Goal: Task Accomplishment & Management: Manage account settings

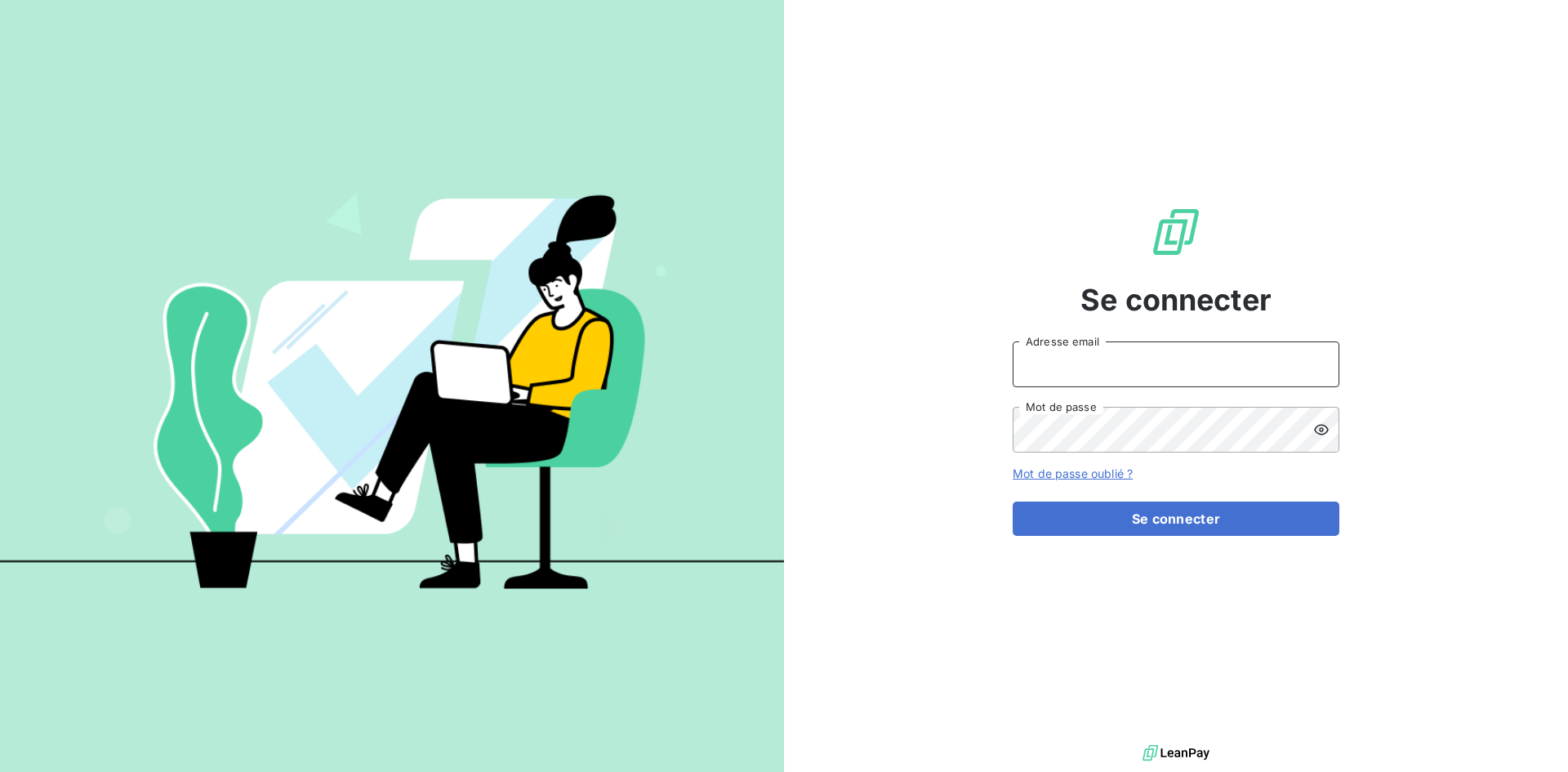
click at [1262, 357] on input "Adresse email" at bounding box center [1176, 364] width 326 height 45
type input "[PERSON_NAME][EMAIL_ADDRESS][DOMAIN_NAME]"
click at [1013, 502] on button "Se connecter" at bounding box center [1176, 518] width 326 height 34
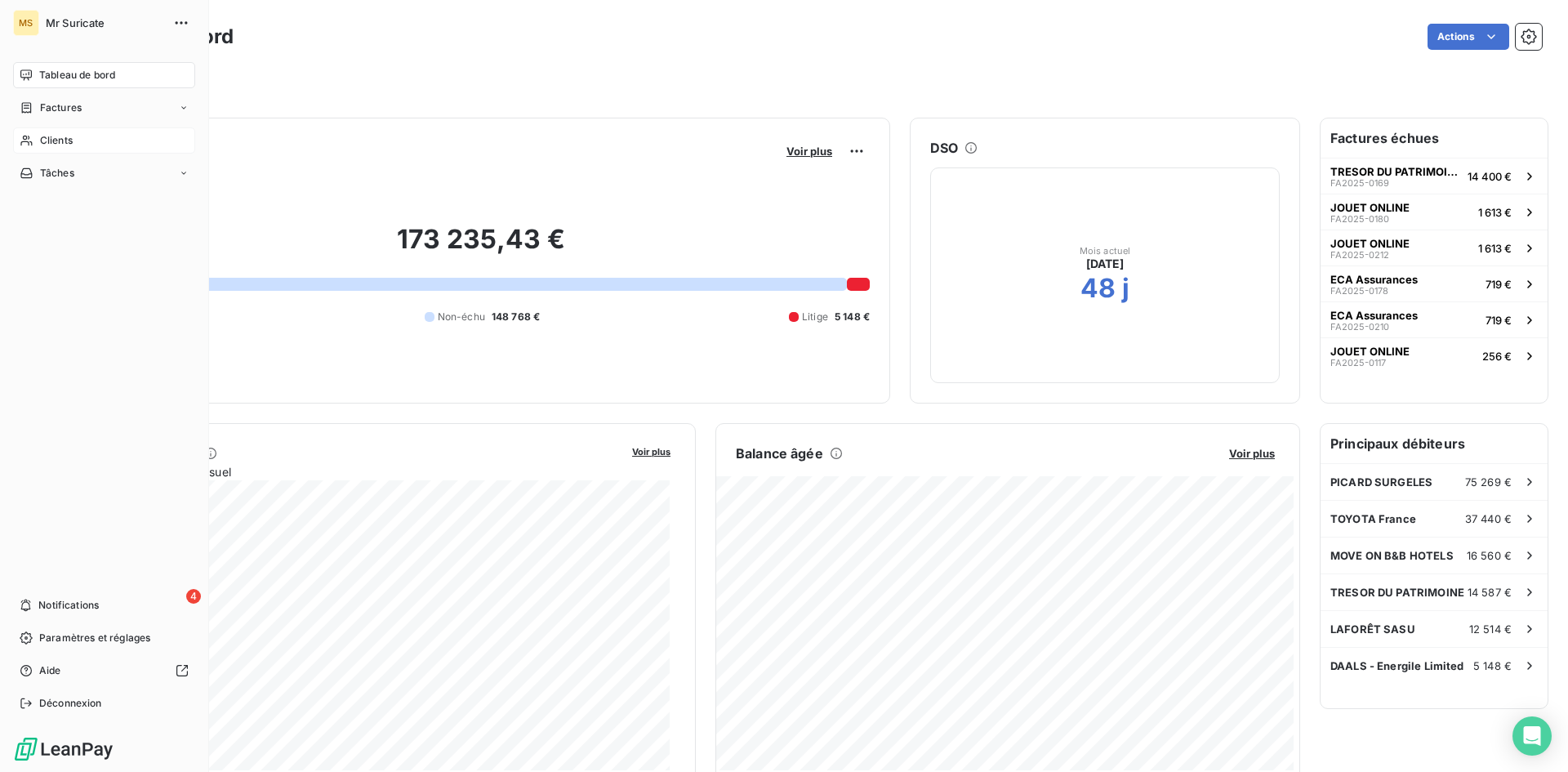
click at [35, 141] on div "Clients" at bounding box center [104, 140] width 182 height 26
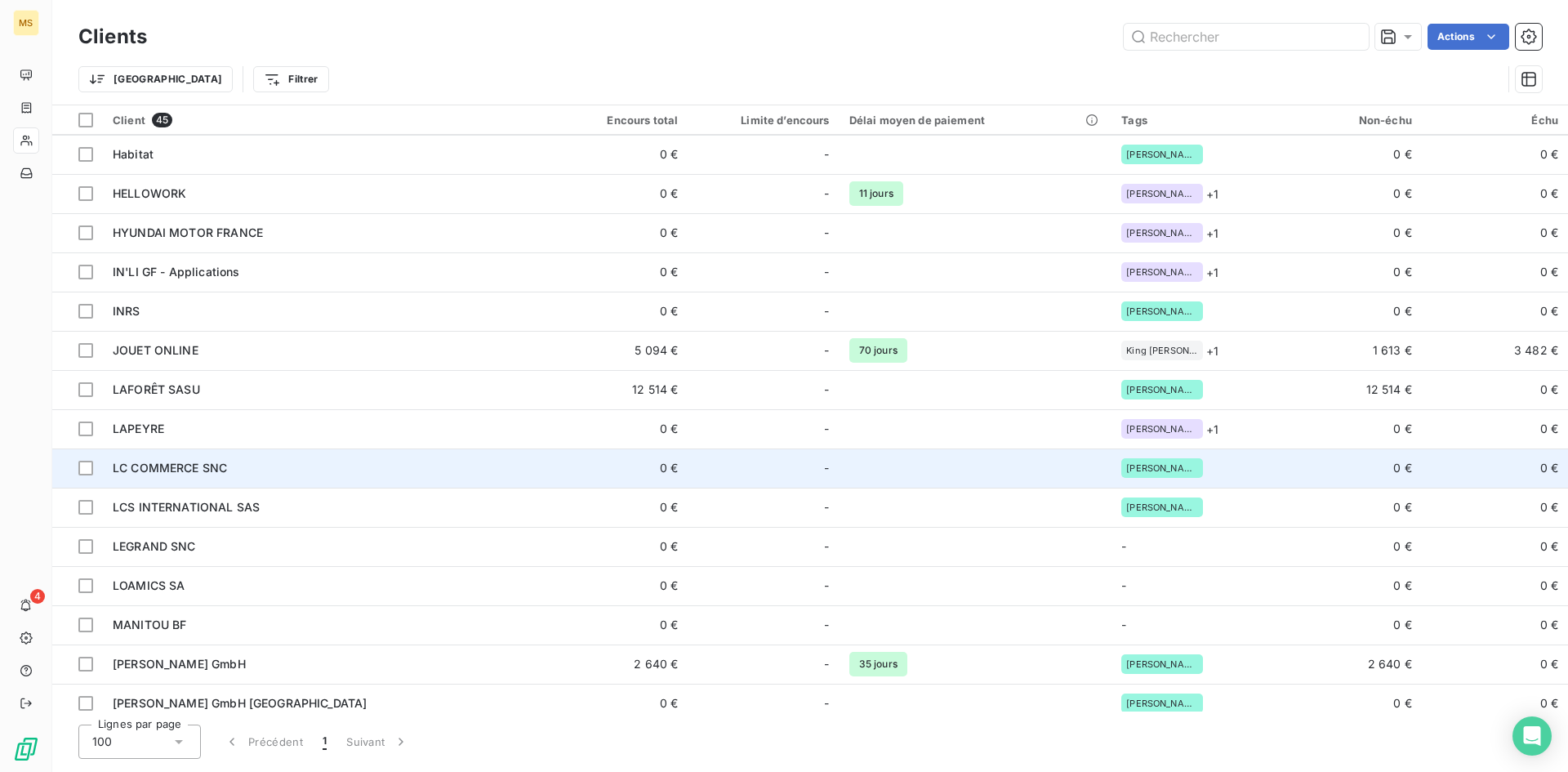
scroll to position [245, 0]
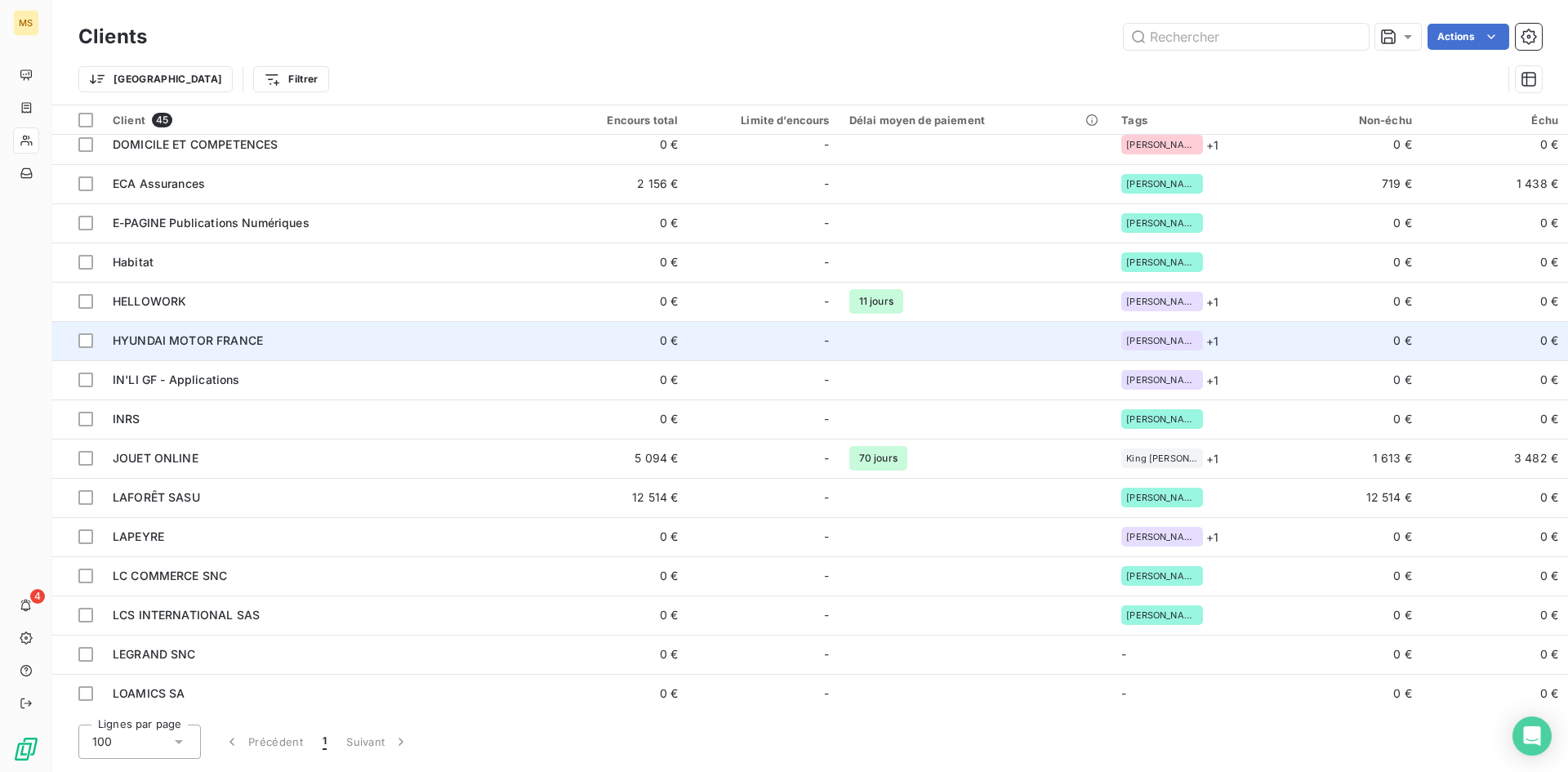
click at [336, 326] on td "HYUNDAI MOTOR FRANCE" at bounding box center [322, 340] width 439 height 39
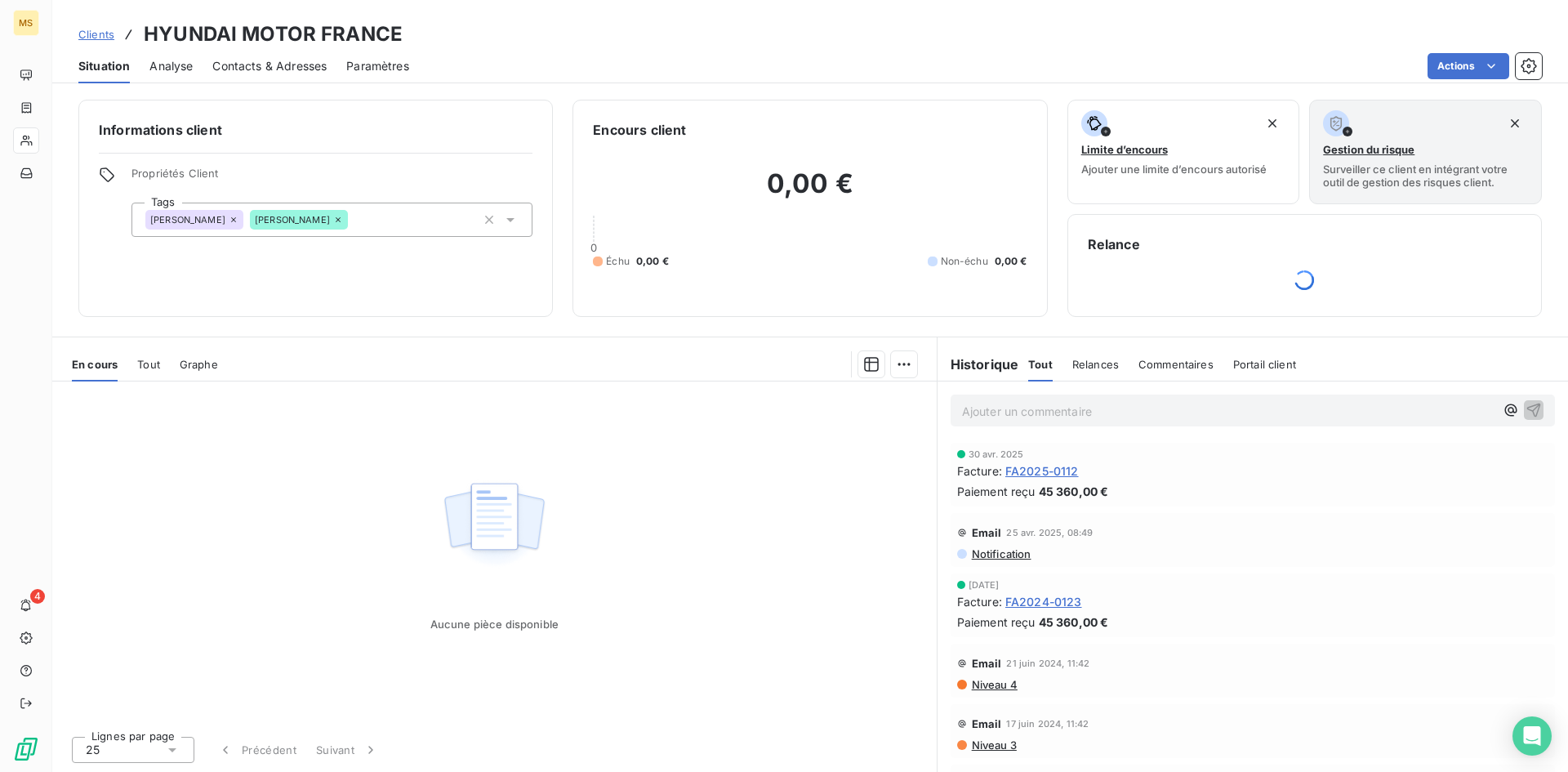
click at [1032, 470] on span "FA2025-0112" at bounding box center [1042, 471] width 73 height 17
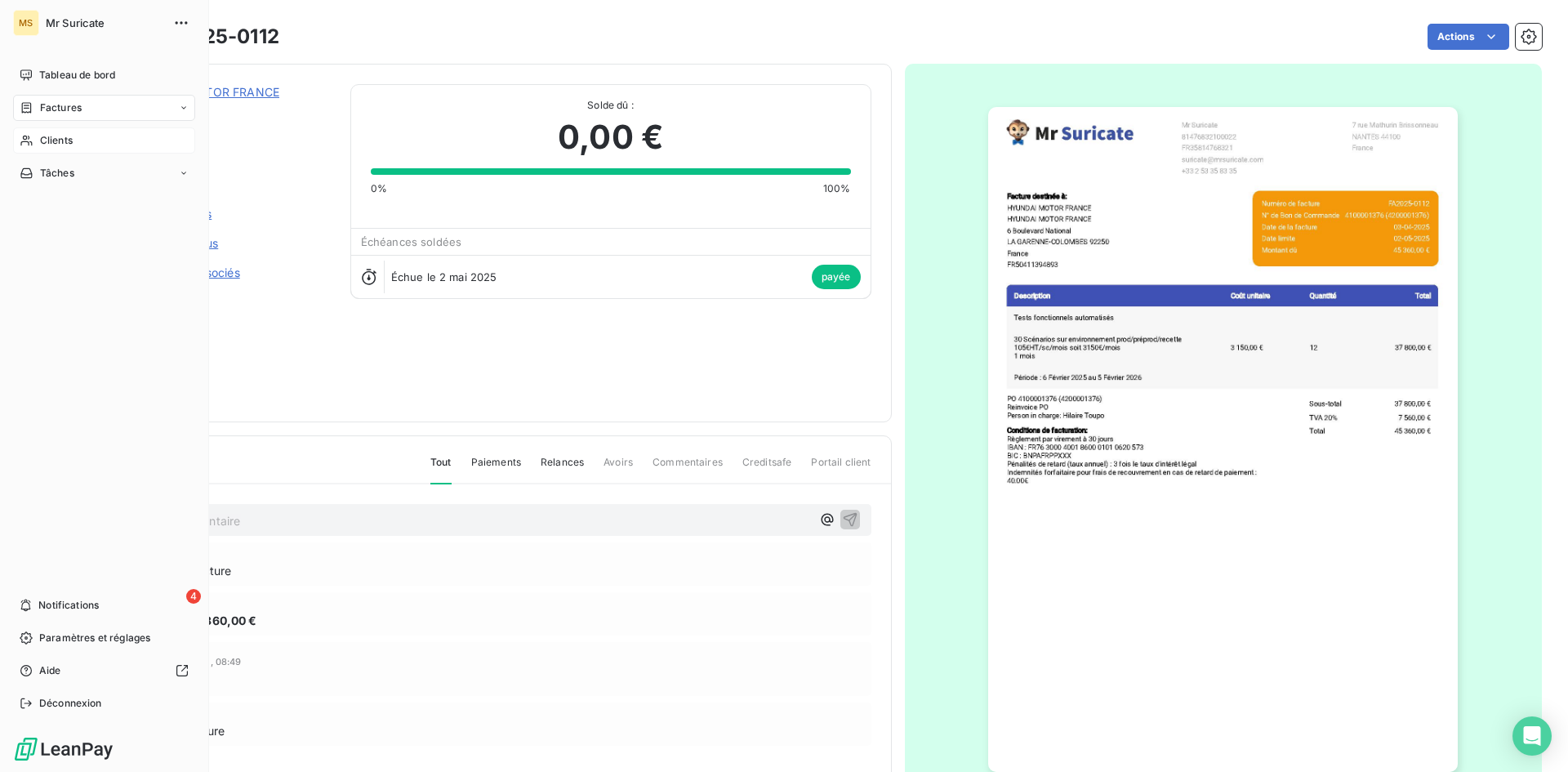
click at [45, 137] on span "Clients" at bounding box center [56, 140] width 32 height 15
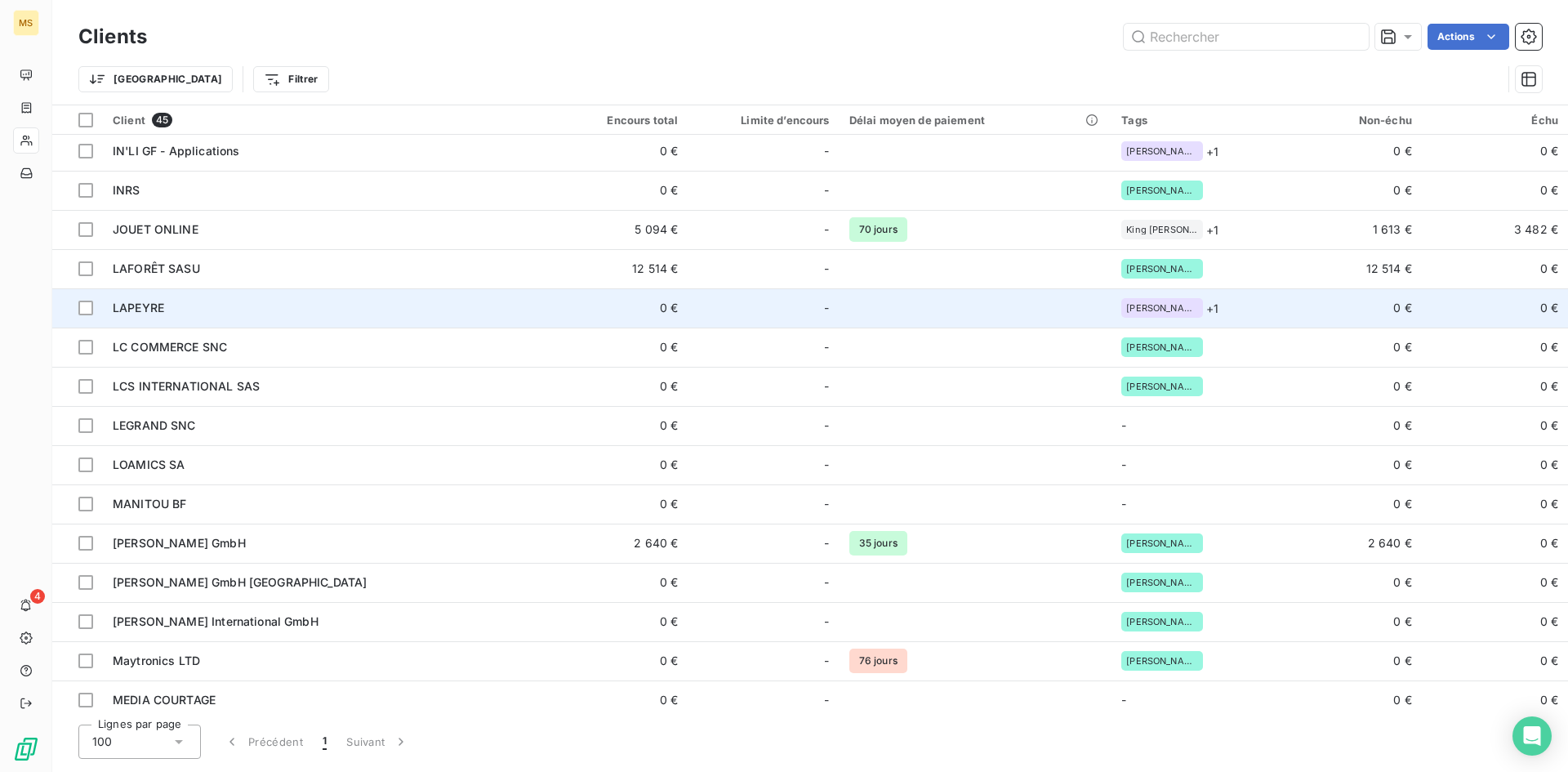
scroll to position [490, 0]
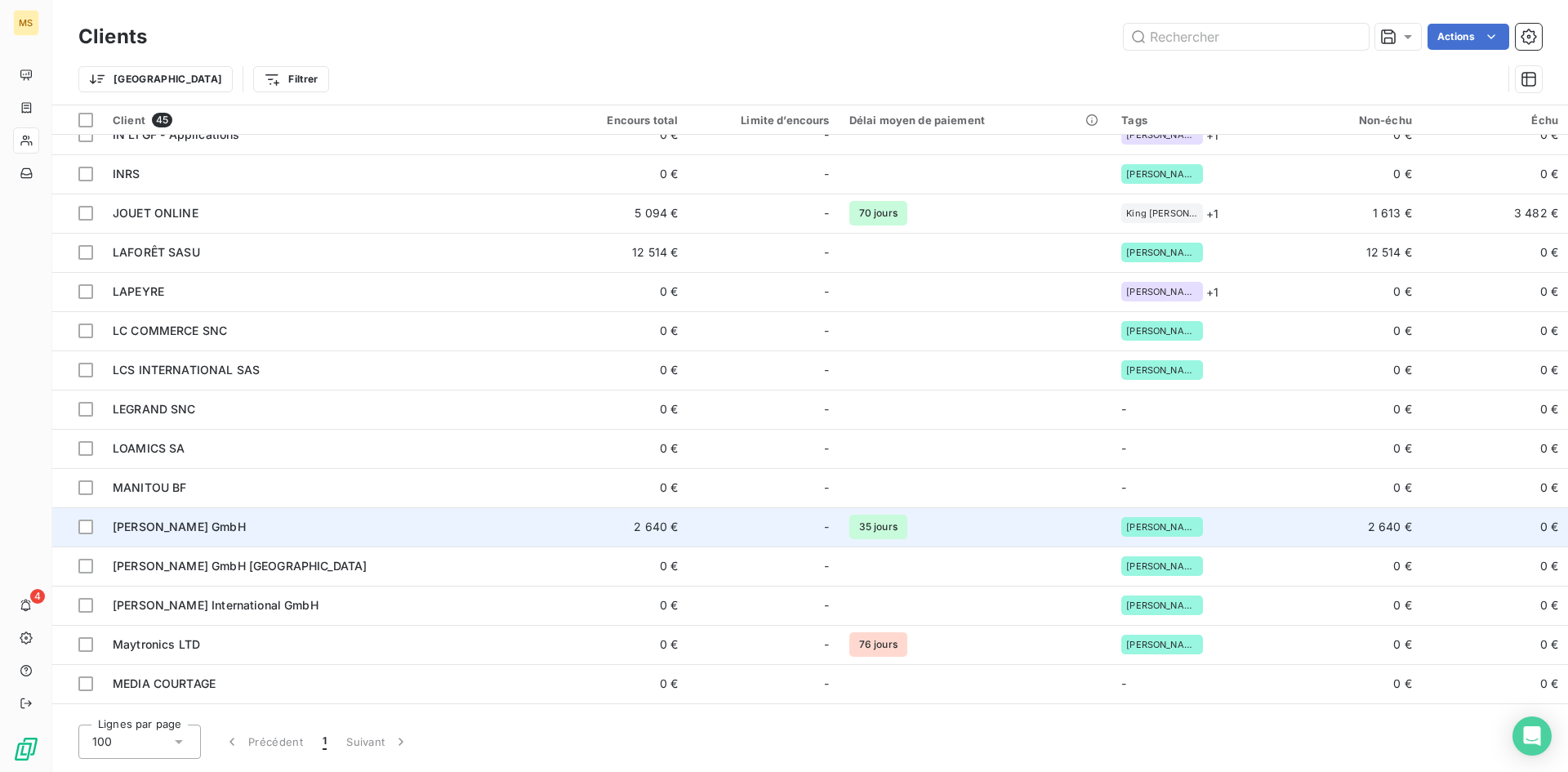
click at [169, 524] on span "[PERSON_NAME] GmbH" at bounding box center [179, 526] width 134 height 14
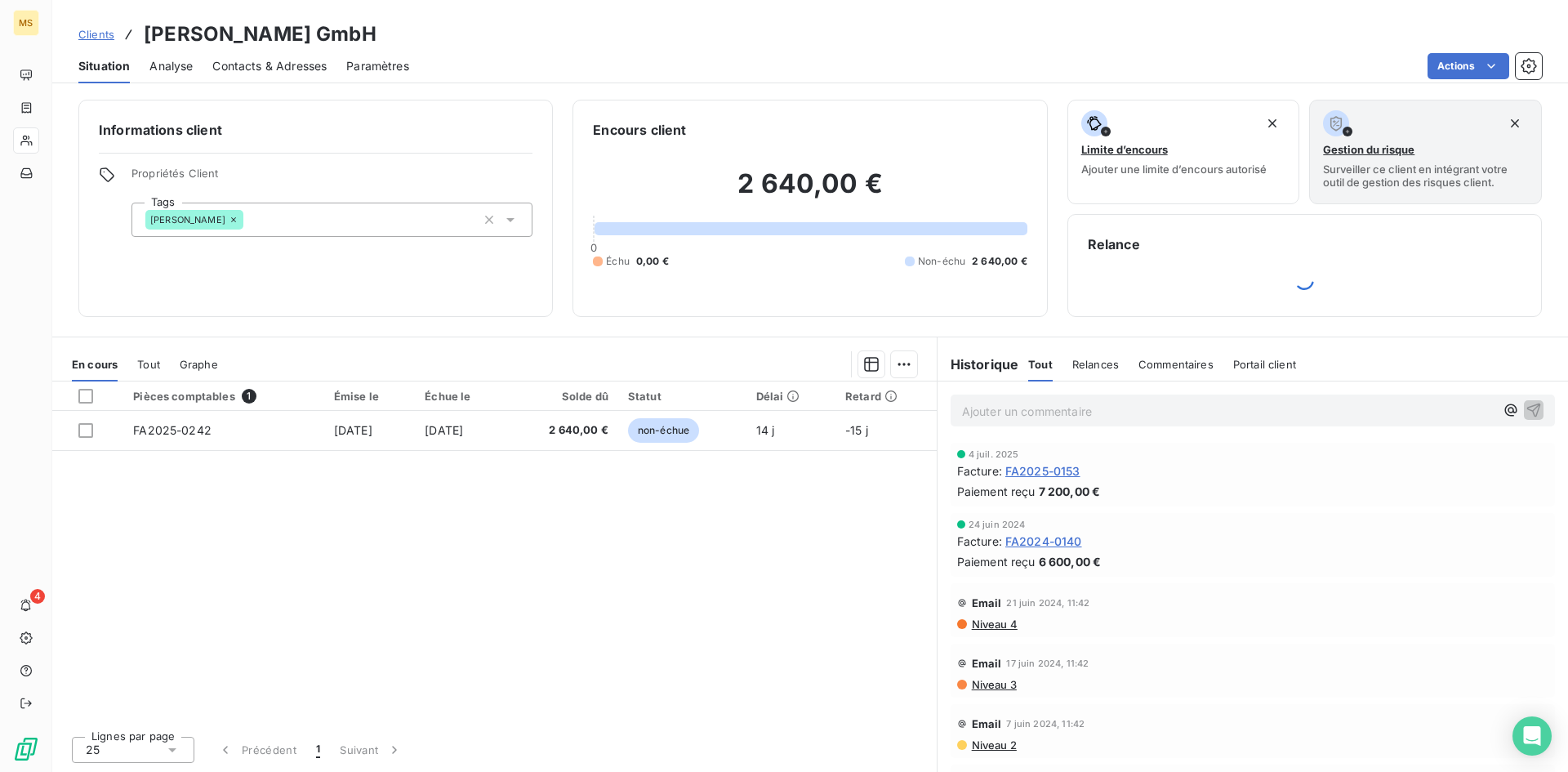
click at [1054, 468] on span "FA2025-0153" at bounding box center [1043, 471] width 75 height 17
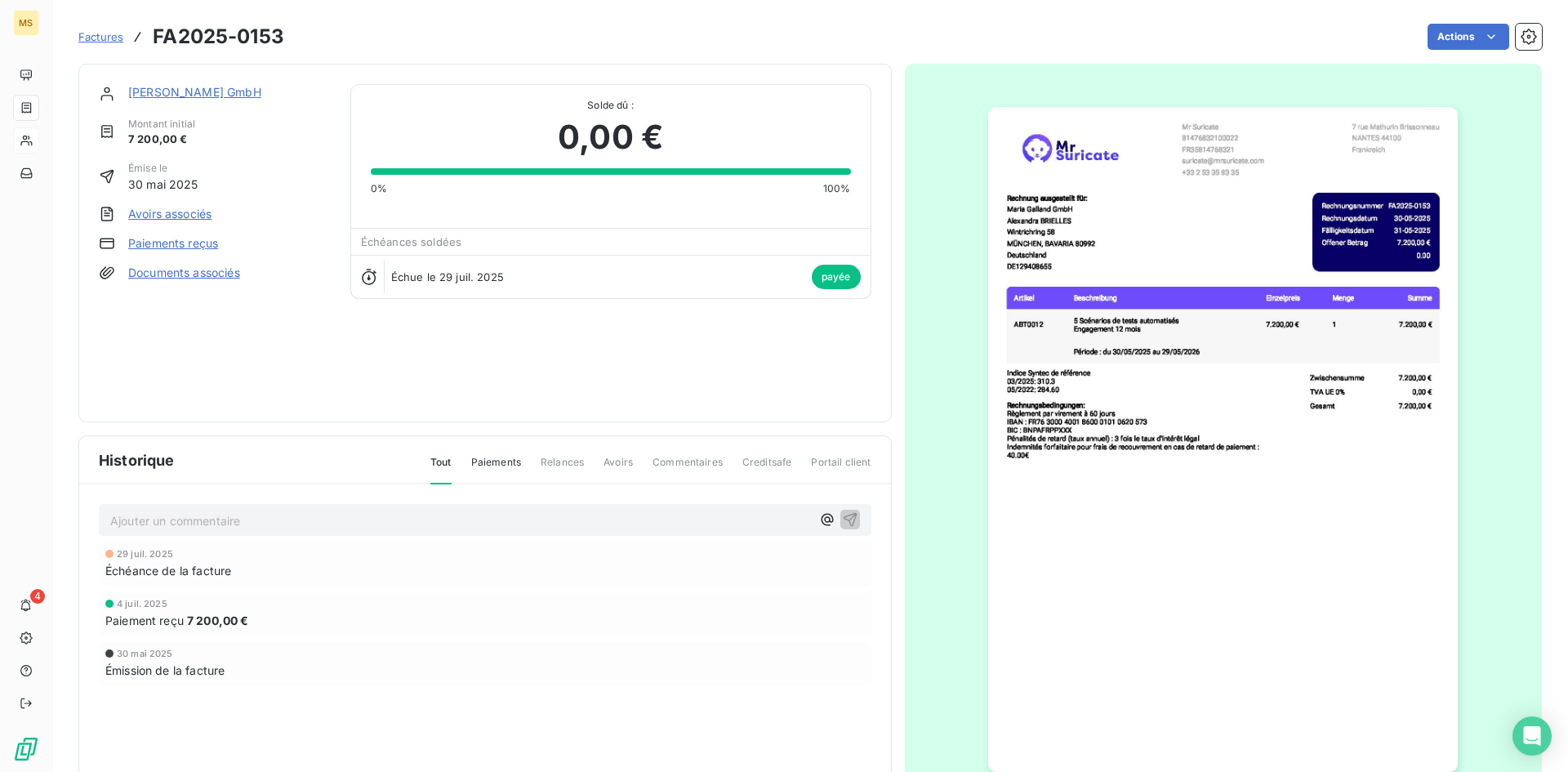
click at [884, 491] on div "Ajouter un commentaire ﻿ 29 juil. 2025 Échéance de la facture 4 juil. 2025 Paie…" at bounding box center [485, 617] width 811 height 266
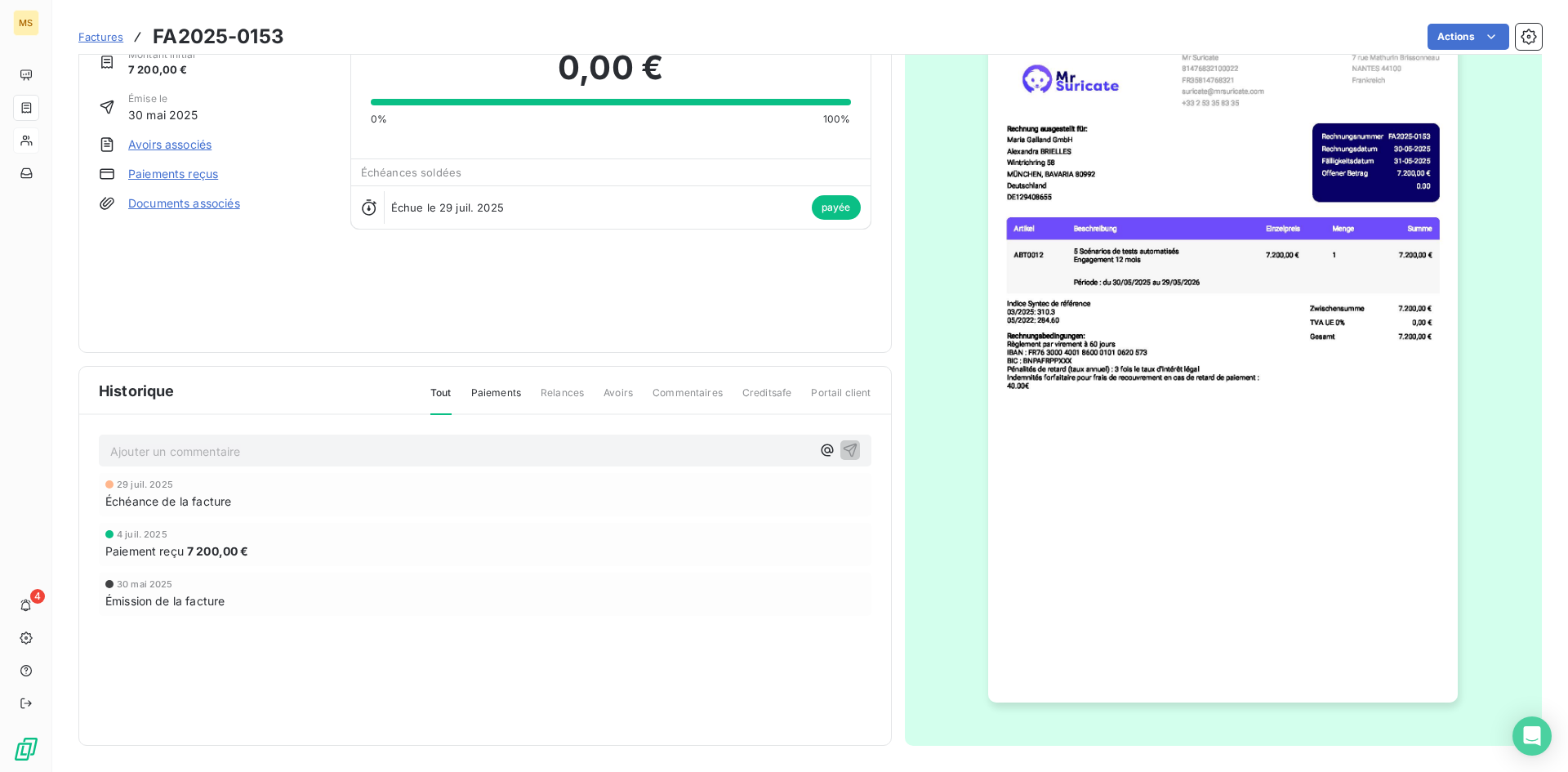
click at [99, 47] on div "Factures FA2025-0153" at bounding box center [181, 37] width 206 height 30
click at [100, 39] on span "Factures" at bounding box center [100, 37] width 45 height 13
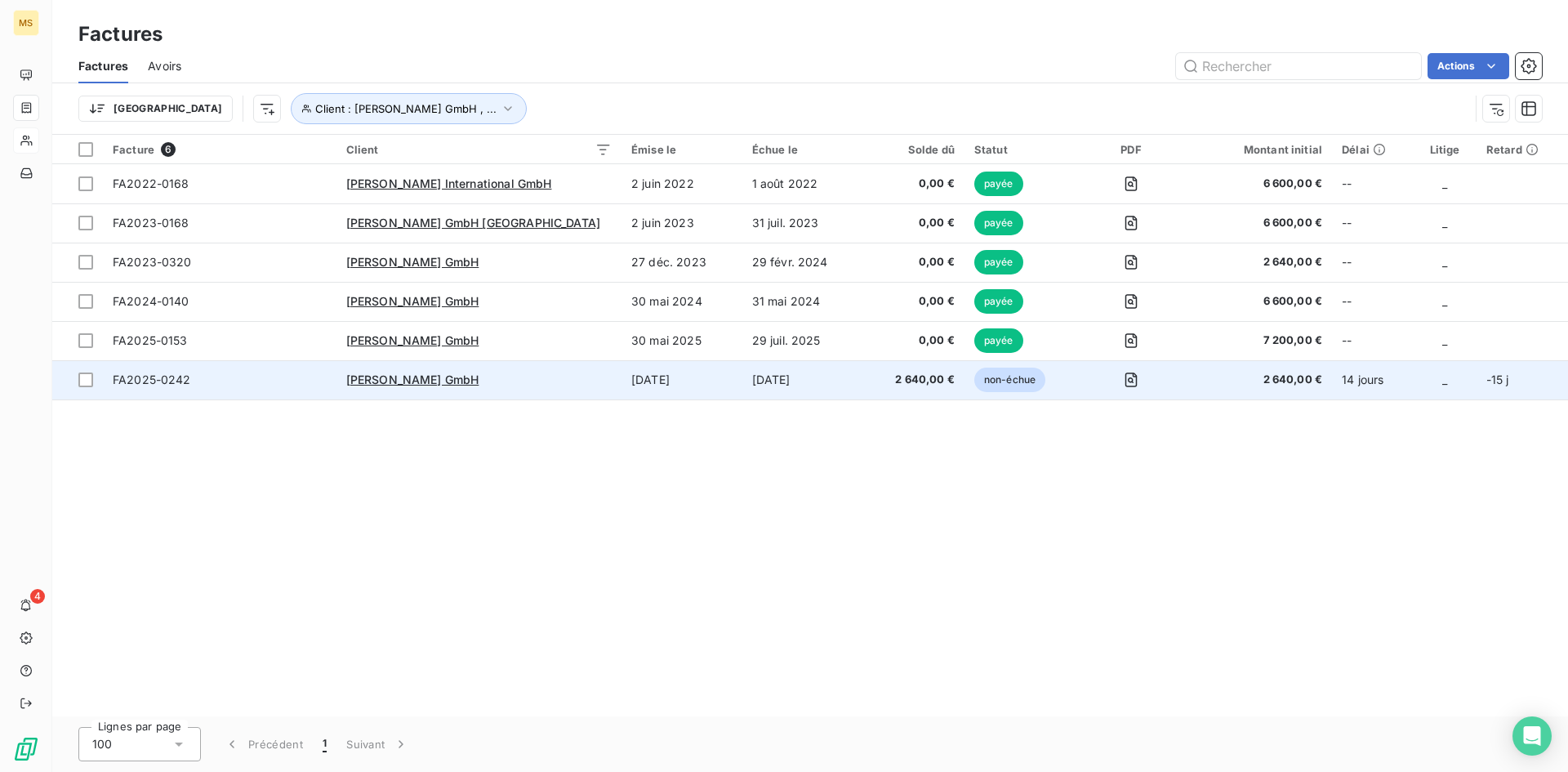
click at [524, 371] on td "[PERSON_NAME] GmbH" at bounding box center [479, 379] width 285 height 39
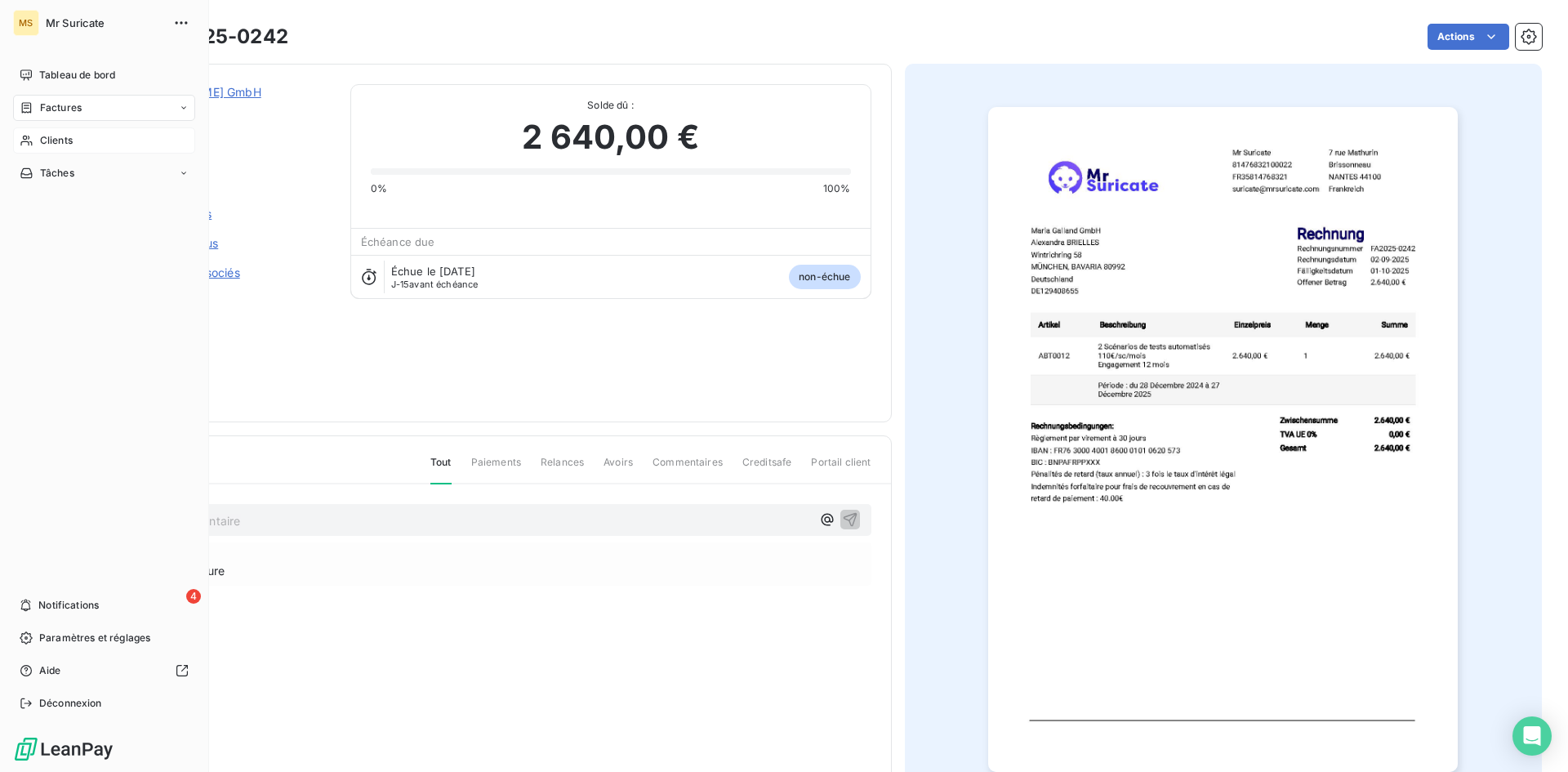
click at [92, 108] on div "Factures" at bounding box center [104, 108] width 182 height 26
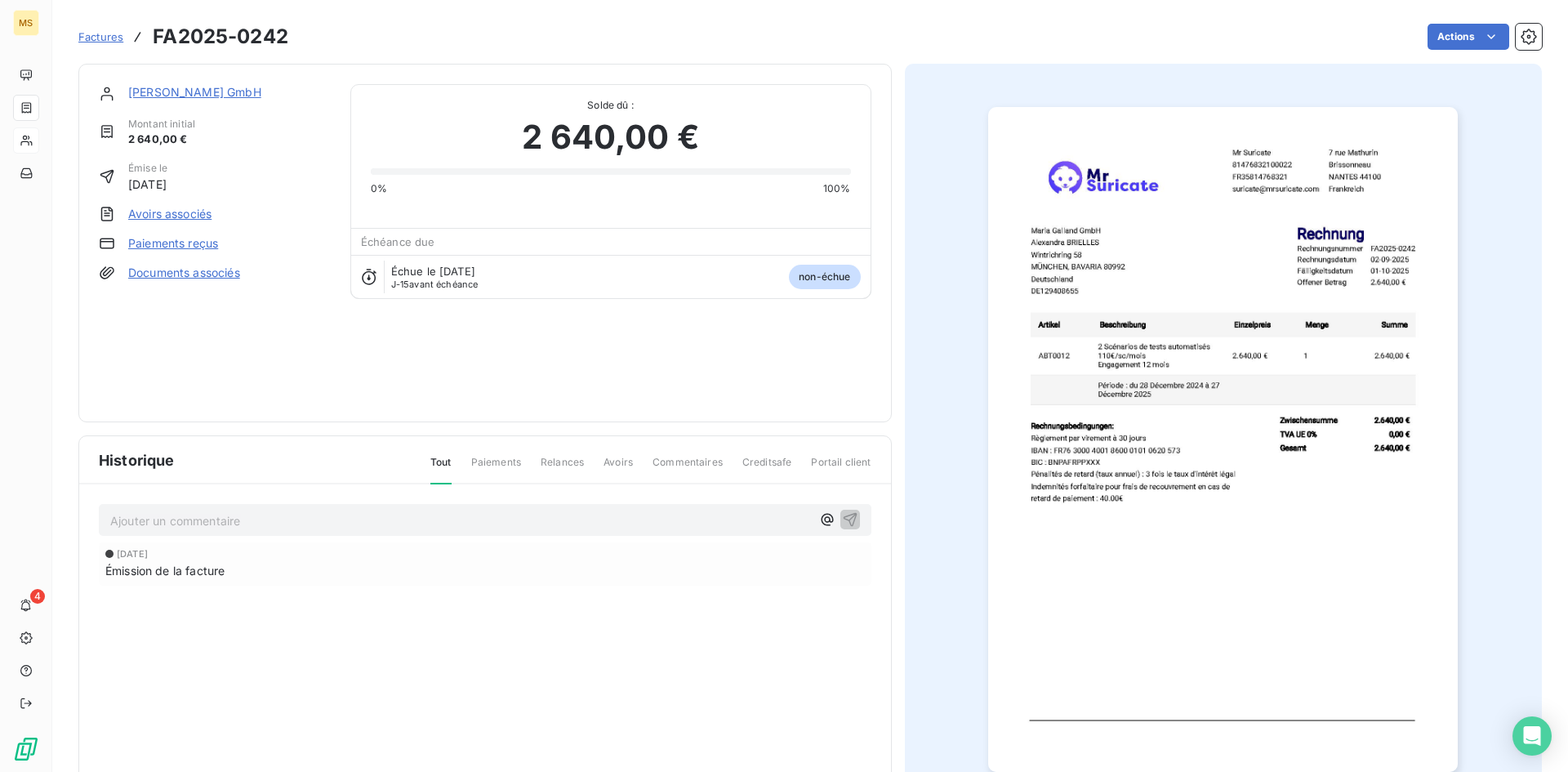
click at [177, 103] on div "[PERSON_NAME] GmbH" at bounding box center [229, 93] width 202 height 19
click at [185, 90] on link "[PERSON_NAME] GmbH" at bounding box center [195, 92] width 134 height 14
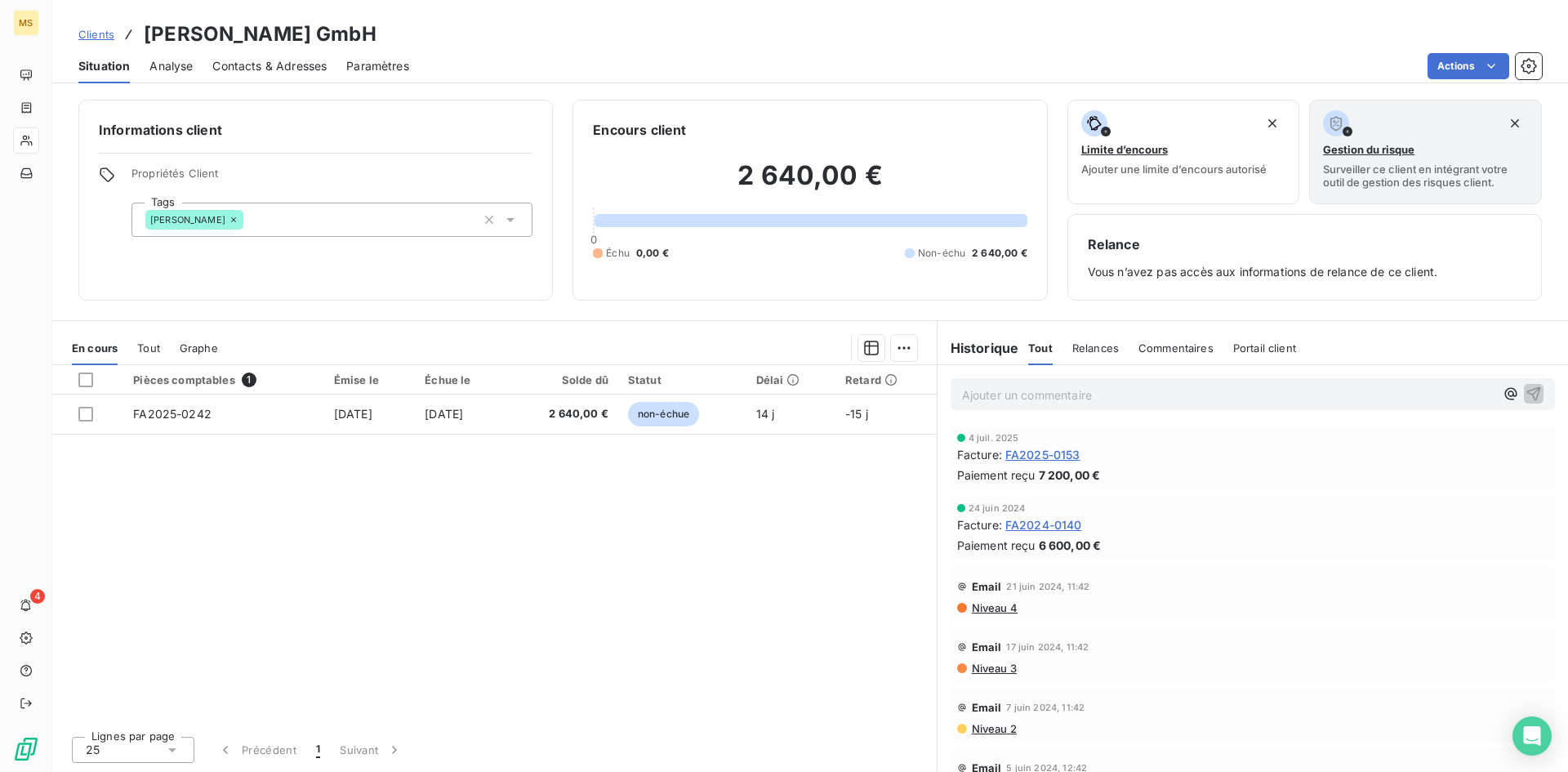
click at [1062, 455] on span "FA2025-0153" at bounding box center [1043, 454] width 75 height 17
